Goal: Task Accomplishment & Management: Manage account settings

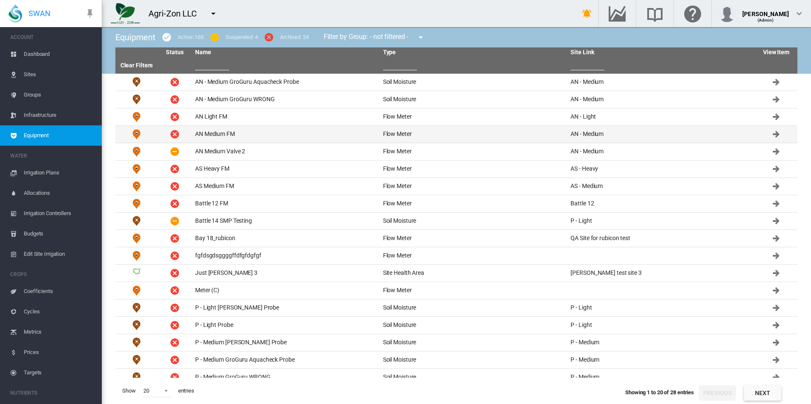
scroll to position [28, 0]
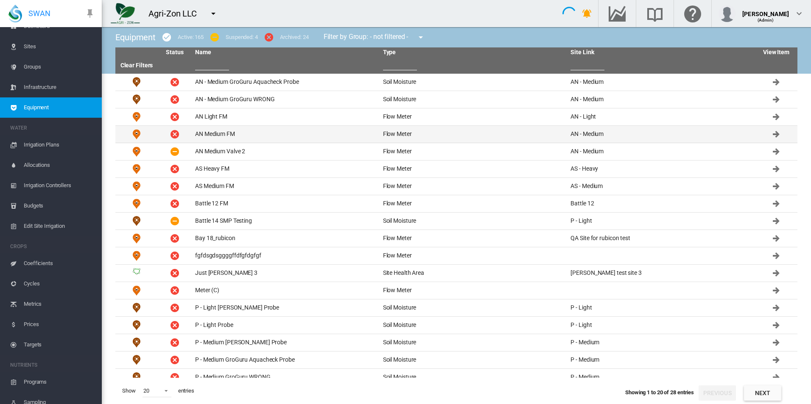
click at [279, 136] on td "AN Medium FM" at bounding box center [286, 134] width 188 height 17
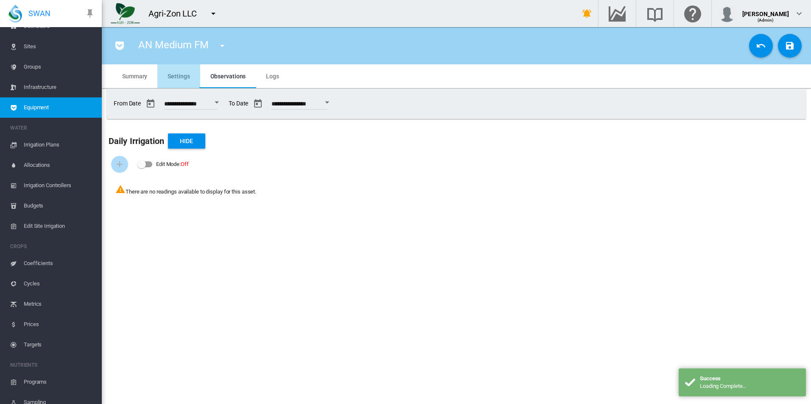
click at [178, 77] on span "Settings" at bounding box center [178, 76] width 22 height 7
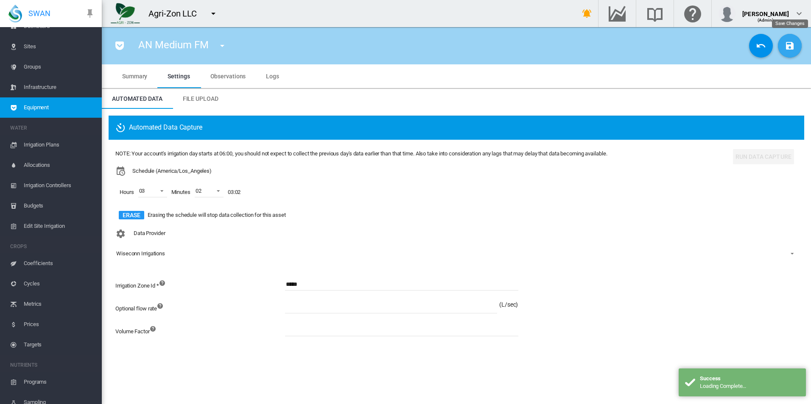
click at [783, 47] on button "Save Changes" at bounding box center [790, 46] width 24 height 24
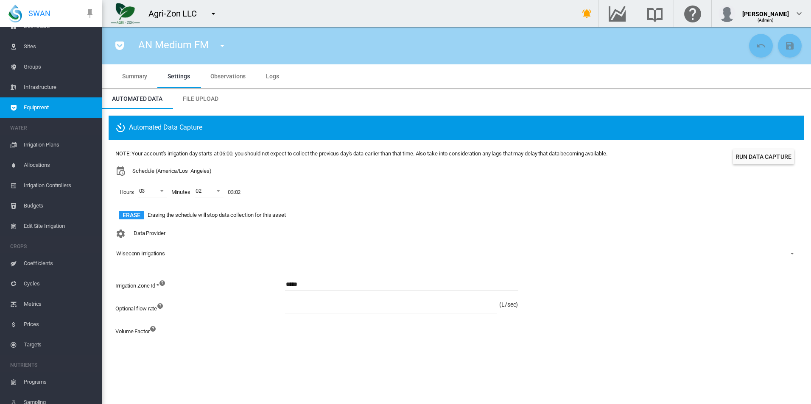
click at [77, 110] on span "Equipment" at bounding box center [59, 108] width 71 height 20
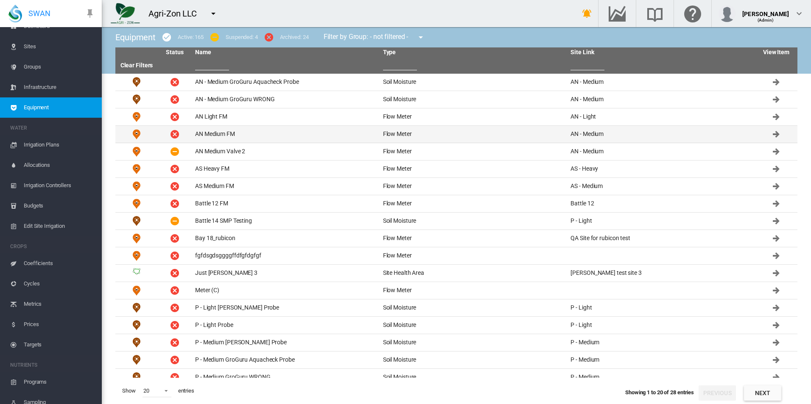
click at [252, 136] on td "AN Medium FM" at bounding box center [286, 134] width 188 height 17
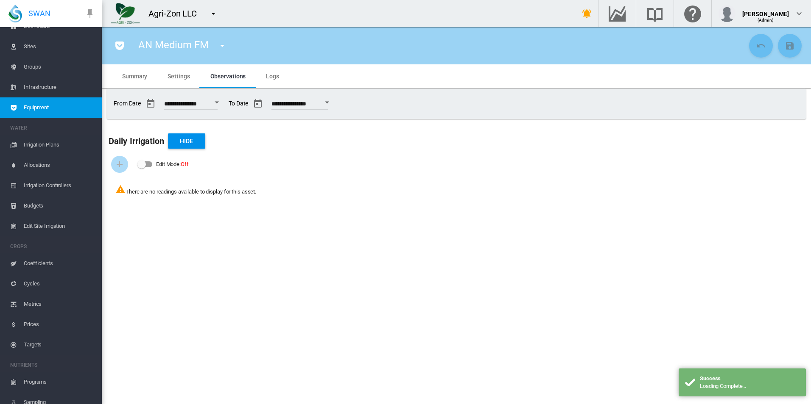
click at [184, 77] on span "Settings" at bounding box center [178, 76] width 22 height 7
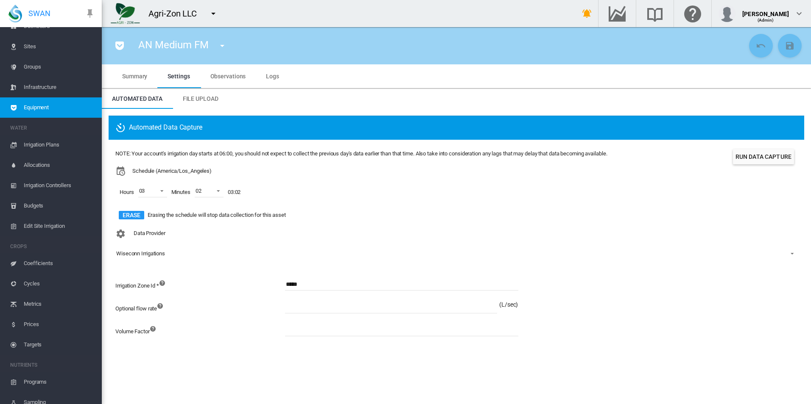
click at [65, 111] on span "Equipment" at bounding box center [59, 108] width 71 height 20
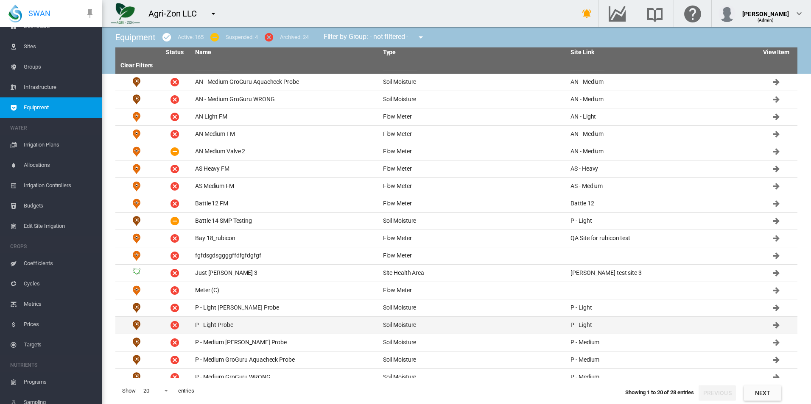
click at [254, 328] on td "P - Light Probe" at bounding box center [286, 325] width 188 height 17
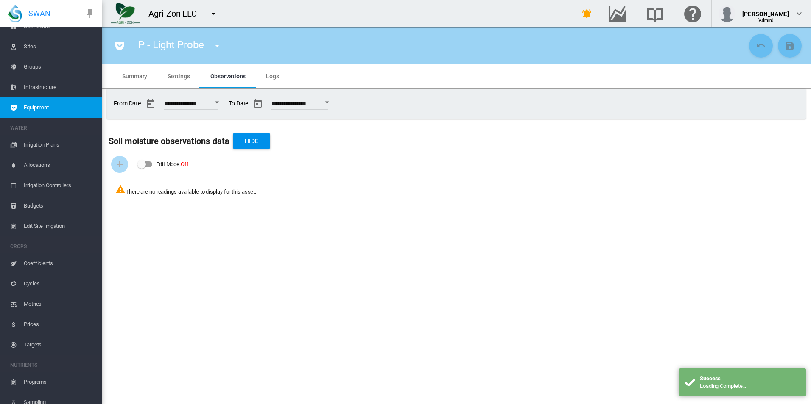
click at [183, 77] on span "Settings" at bounding box center [178, 76] width 22 height 7
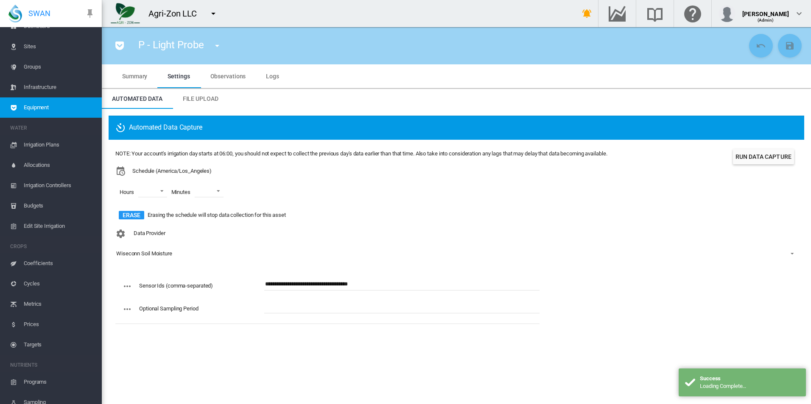
click at [82, 109] on span "Equipment" at bounding box center [59, 108] width 71 height 20
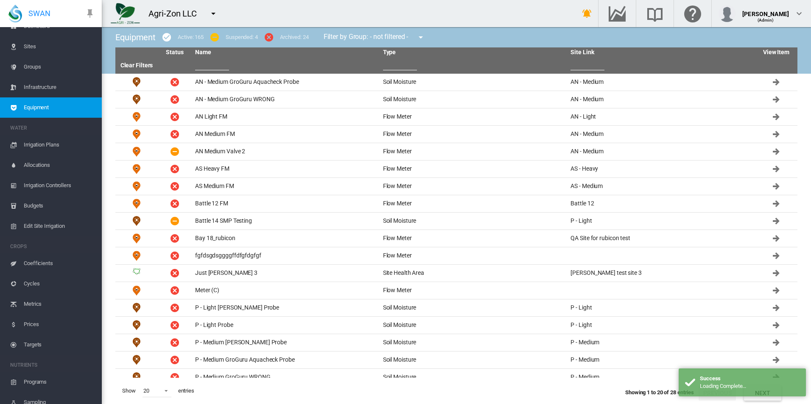
click at [163, 41] on md-icon "icon-checkbox-marked-circle" at bounding box center [167, 37] width 10 height 10
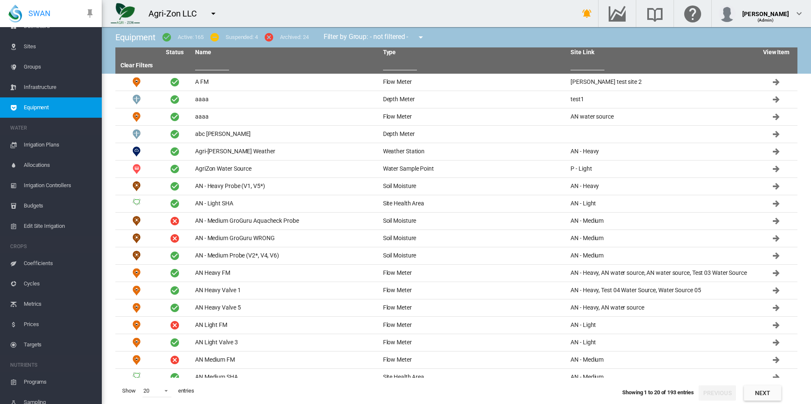
click at [215, 33] on md-icon "icon-minus-circle" at bounding box center [214, 37] width 10 height 10
click at [270, 40] on md-icon "icon-cancel" at bounding box center [269, 37] width 10 height 10
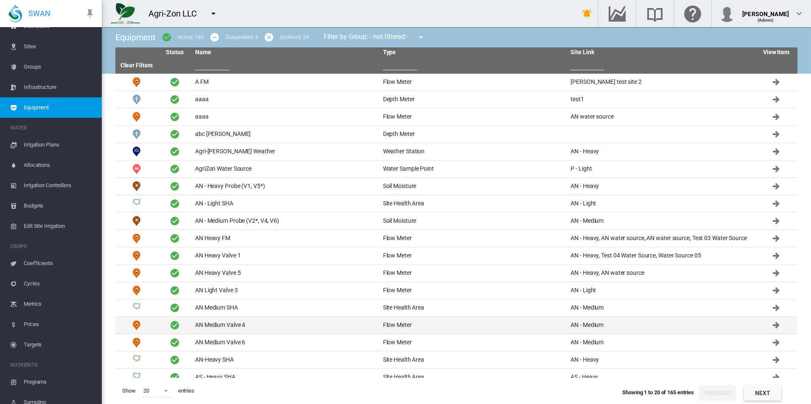
click at [261, 326] on td "AN Medium Valve 4" at bounding box center [286, 325] width 188 height 17
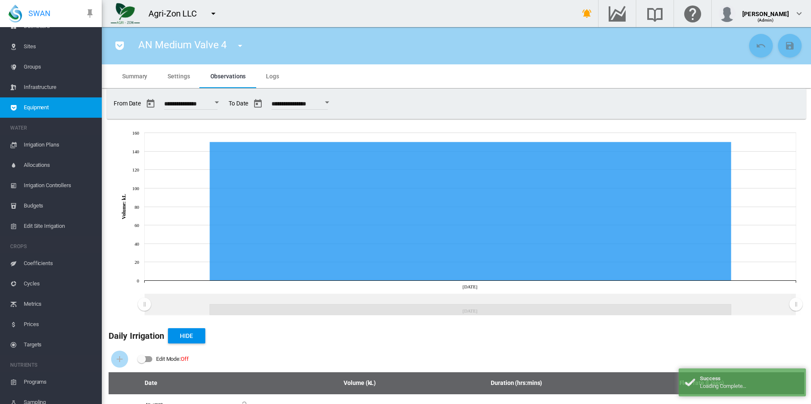
click at [180, 81] on md-tab-item "Settings" at bounding box center [178, 76] width 42 height 24
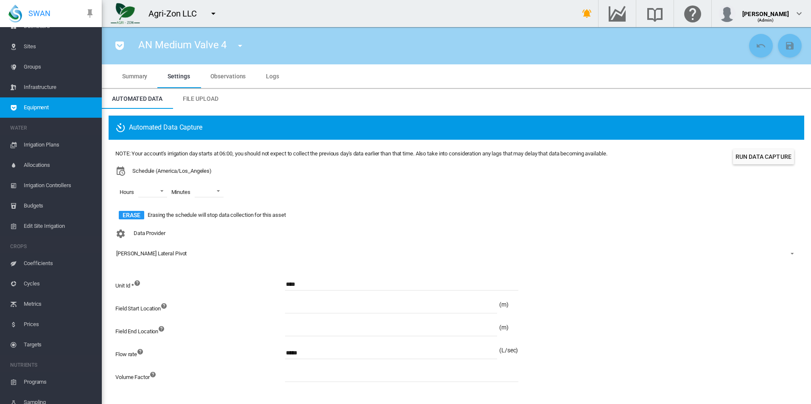
click at [49, 112] on span "Equipment" at bounding box center [59, 108] width 71 height 20
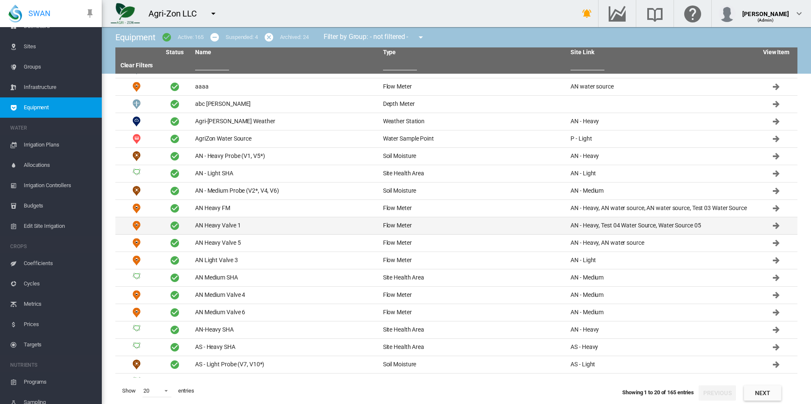
scroll to position [43, 0]
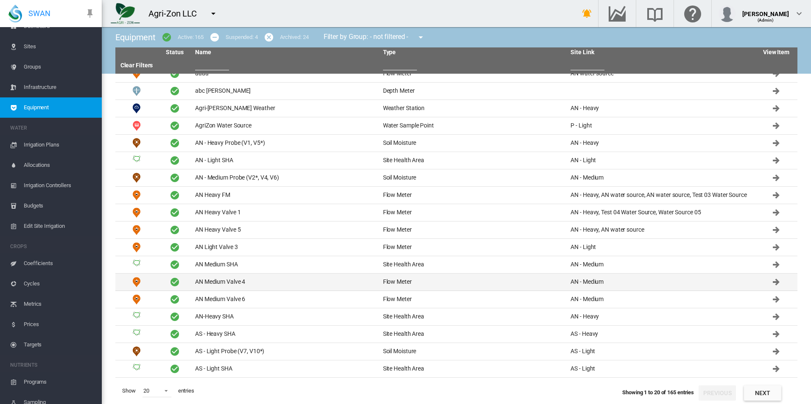
click at [281, 276] on td "AN Medium Valve 4" at bounding box center [286, 282] width 188 height 17
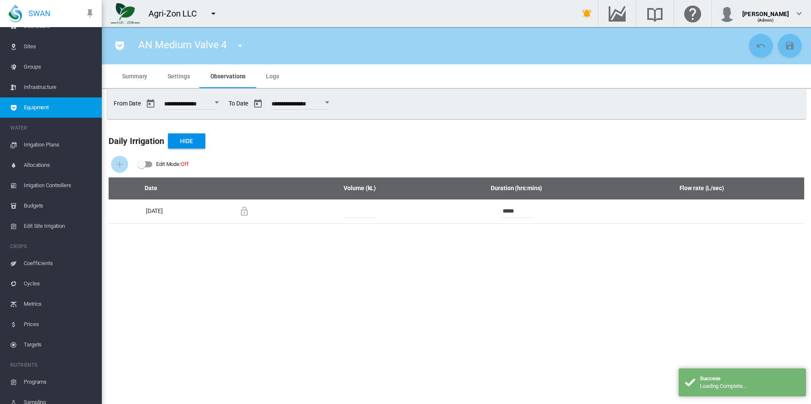
click at [139, 75] on span "Summary" at bounding box center [134, 76] width 25 height 7
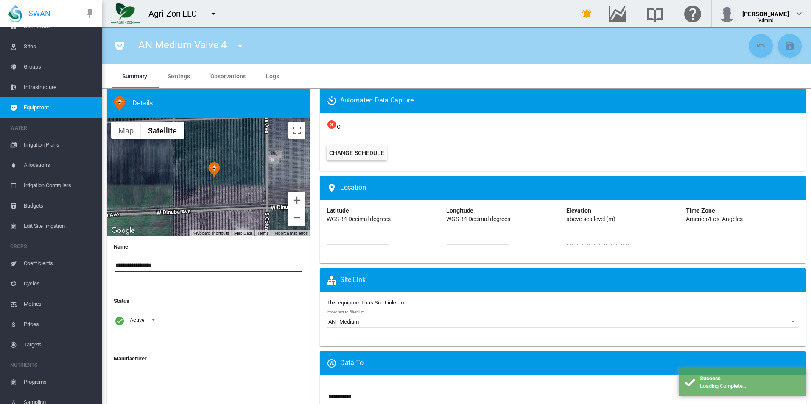
click at [192, 264] on input "**********" at bounding box center [207, 265] width 187 height 13
type input "**********"
click at [249, 295] on div "Status Active Active Suspended Archived" at bounding box center [208, 318] width 189 height 54
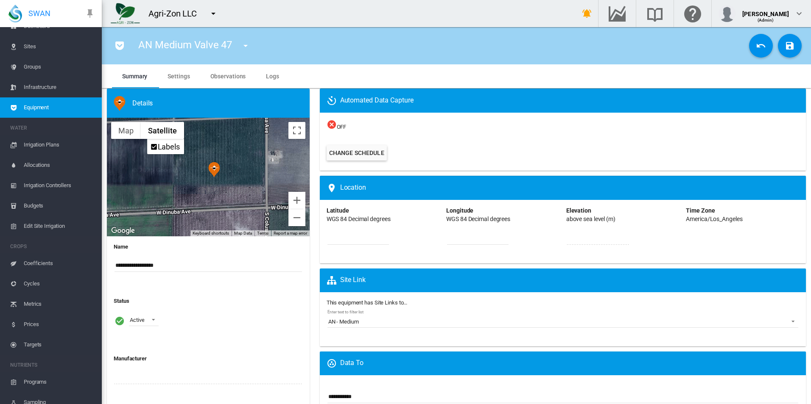
click at [173, 84] on md-tab-item "Settings" at bounding box center [178, 76] width 42 height 24
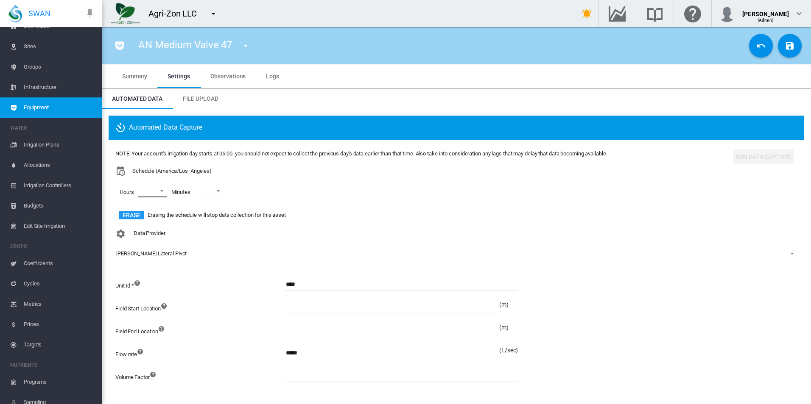
click at [162, 192] on md-select "00 01 02 03 04 05 06 07 08 09 10 11 12 13 14 15 16 17 18 19 20 21 22 23" at bounding box center [152, 191] width 29 height 13
click at [274, 175] on md-backdrop at bounding box center [405, 202] width 811 height 404
click at [43, 106] on span "Equipment" at bounding box center [59, 108] width 71 height 20
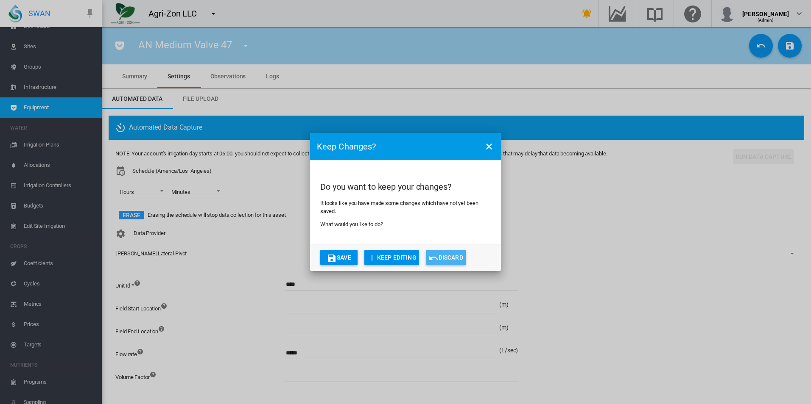
click at [456, 256] on button "Discard" at bounding box center [446, 257] width 40 height 15
